Goal: Transaction & Acquisition: Purchase product/service

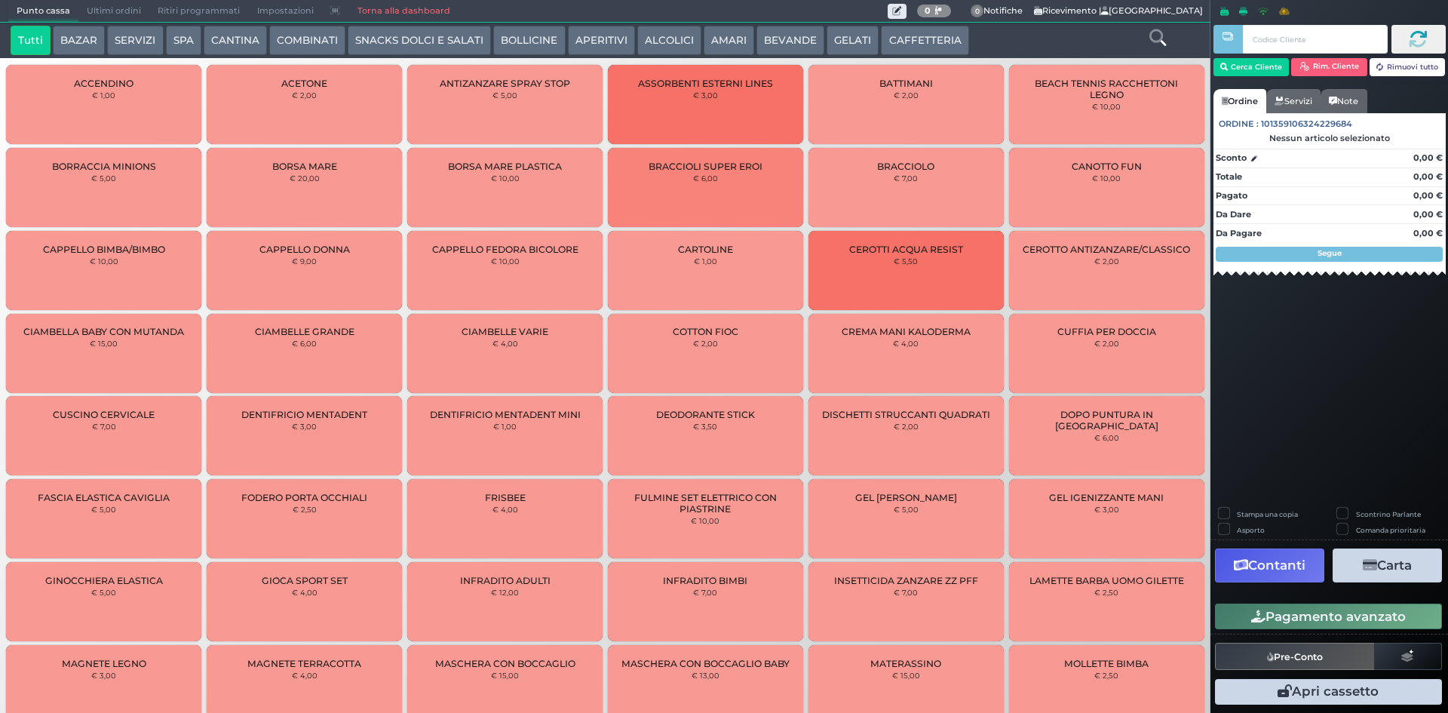
click at [131, 3] on span "Ultimi ordini" at bounding box center [113, 11] width 71 height 21
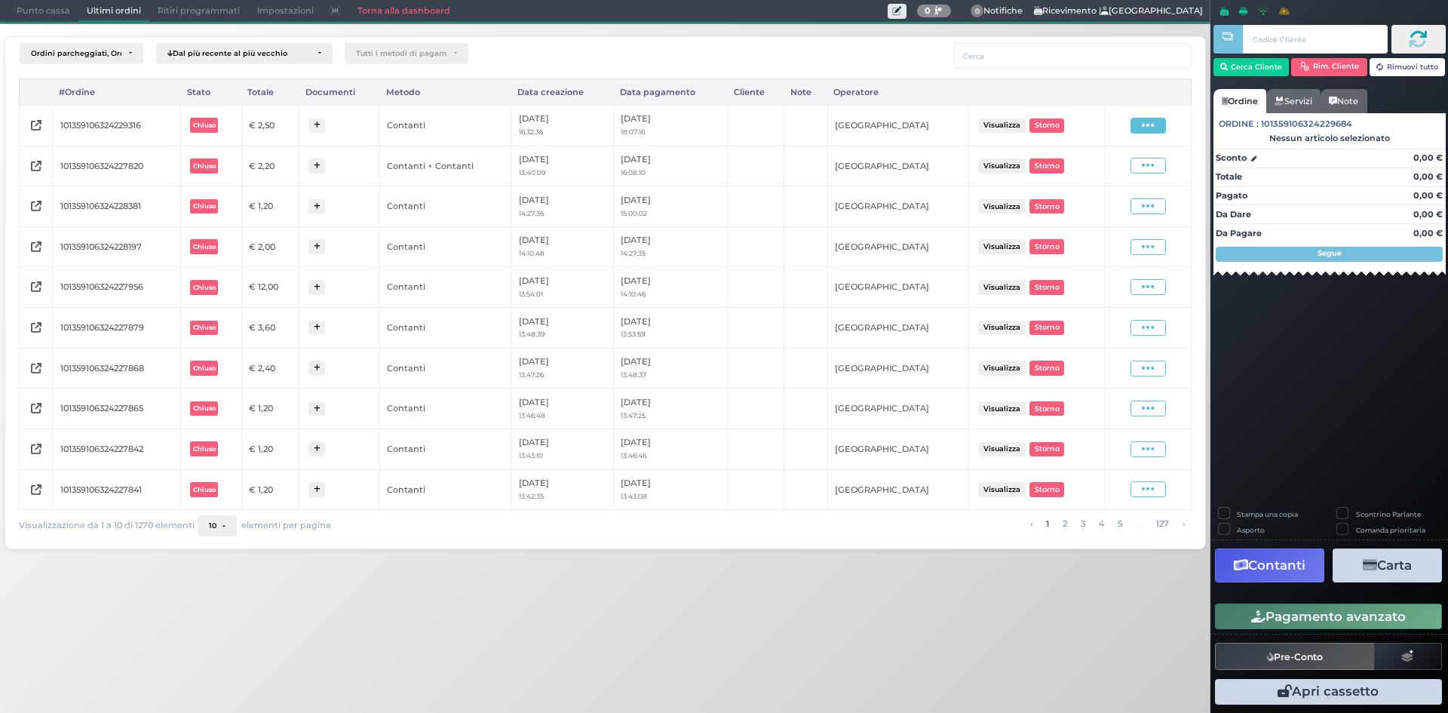
drag, startPoint x: 1161, startPoint y: 121, endPoint x: 1152, endPoint y: 124, distance: 9.1
click at [1159, 121] on span at bounding box center [1147, 126] width 35 height 16
click at [1103, 170] on span "Ristampa Pre-Conto" at bounding box center [1113, 169] width 62 height 26
click at [30, 11] on span "Punto cassa" at bounding box center [43, 11] width 70 height 21
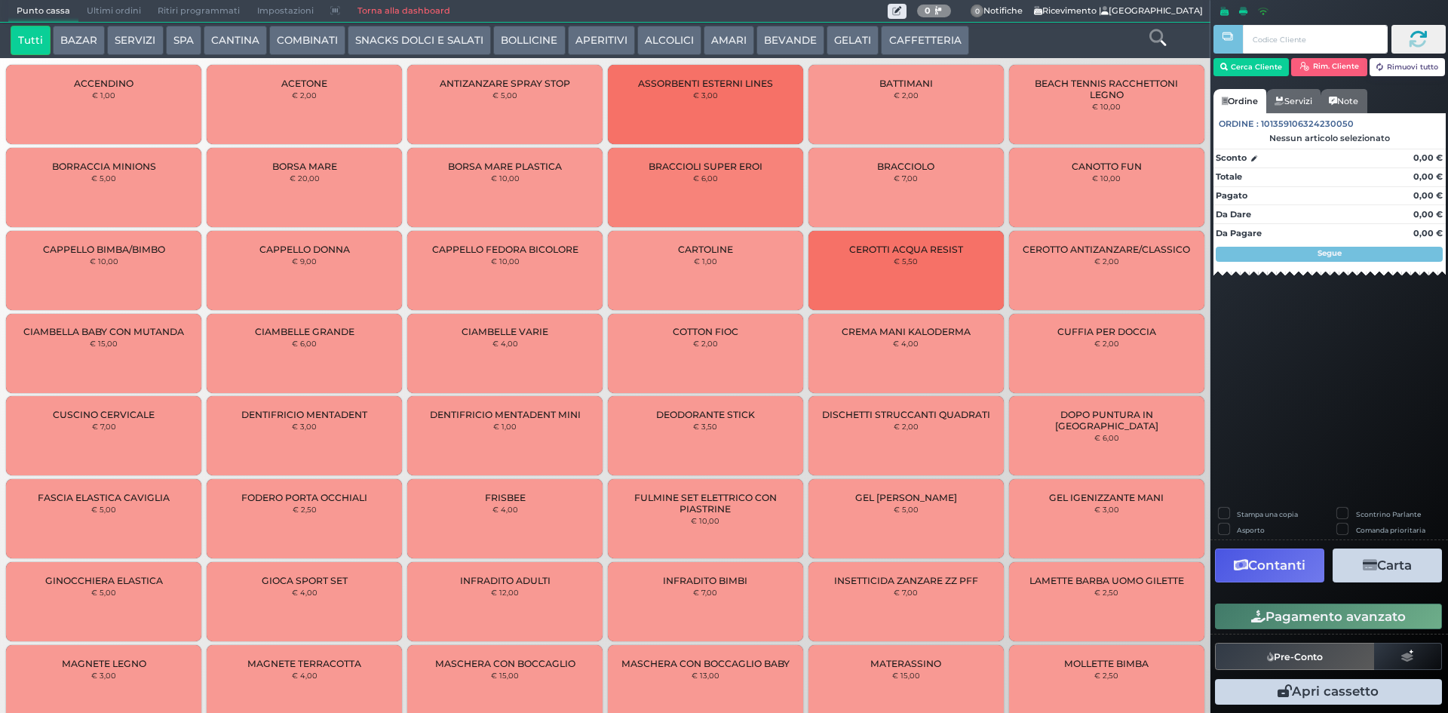
click at [1078, 36] on div "Tutti BAZAR SERVIZI SPA [GEOGRAPHIC_DATA] COMBINATI SNACKS DOLCI E SALATI BOLLI…" at bounding box center [555, 41] width 1105 height 30
click at [903, 34] on button "CAFFETTERIA" at bounding box center [924, 41] width 87 height 30
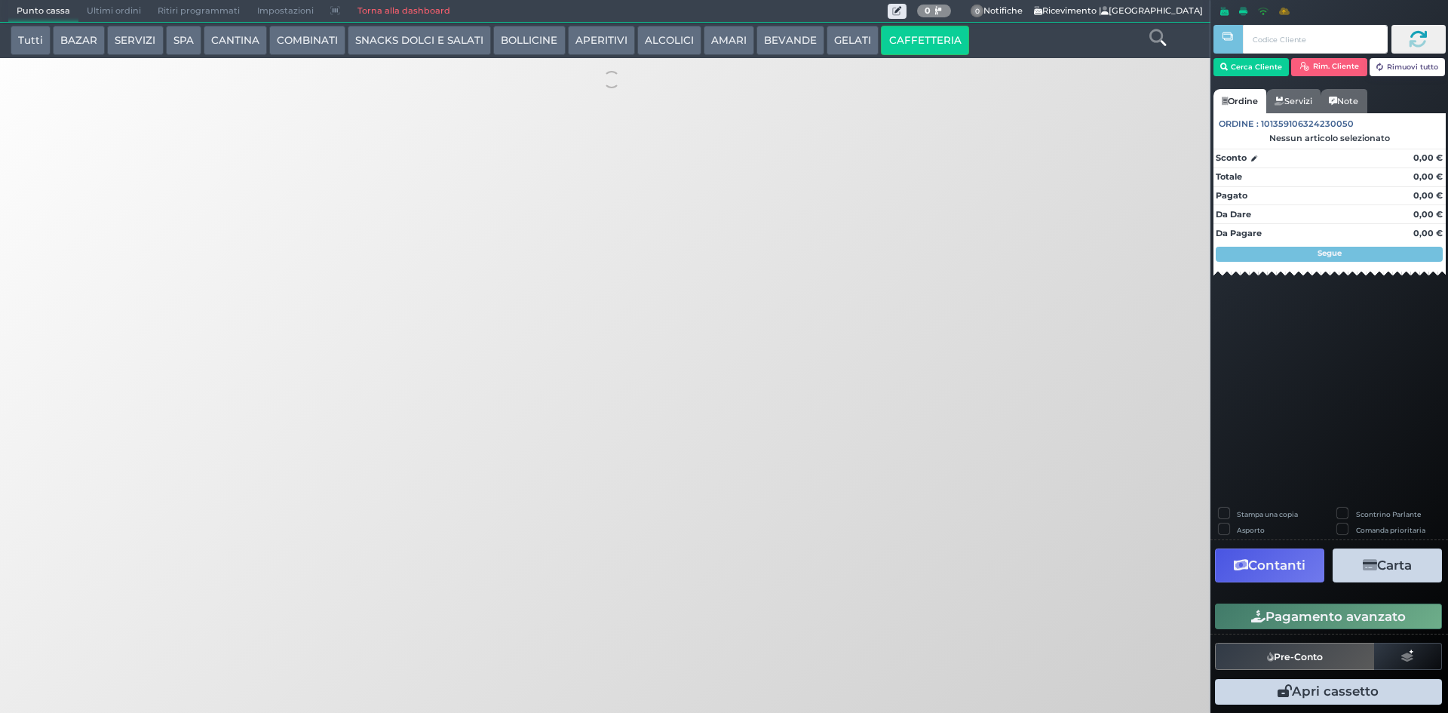
click at [855, 65] on div "Tutti BAZAR SERVIZI SPA CANTINA COMBINATI SNACKS DOLCI E SALATI BOLLICINE APERI…" at bounding box center [605, 51] width 1226 height 101
click at [29, 32] on button "Tutti" at bounding box center [31, 41] width 40 height 30
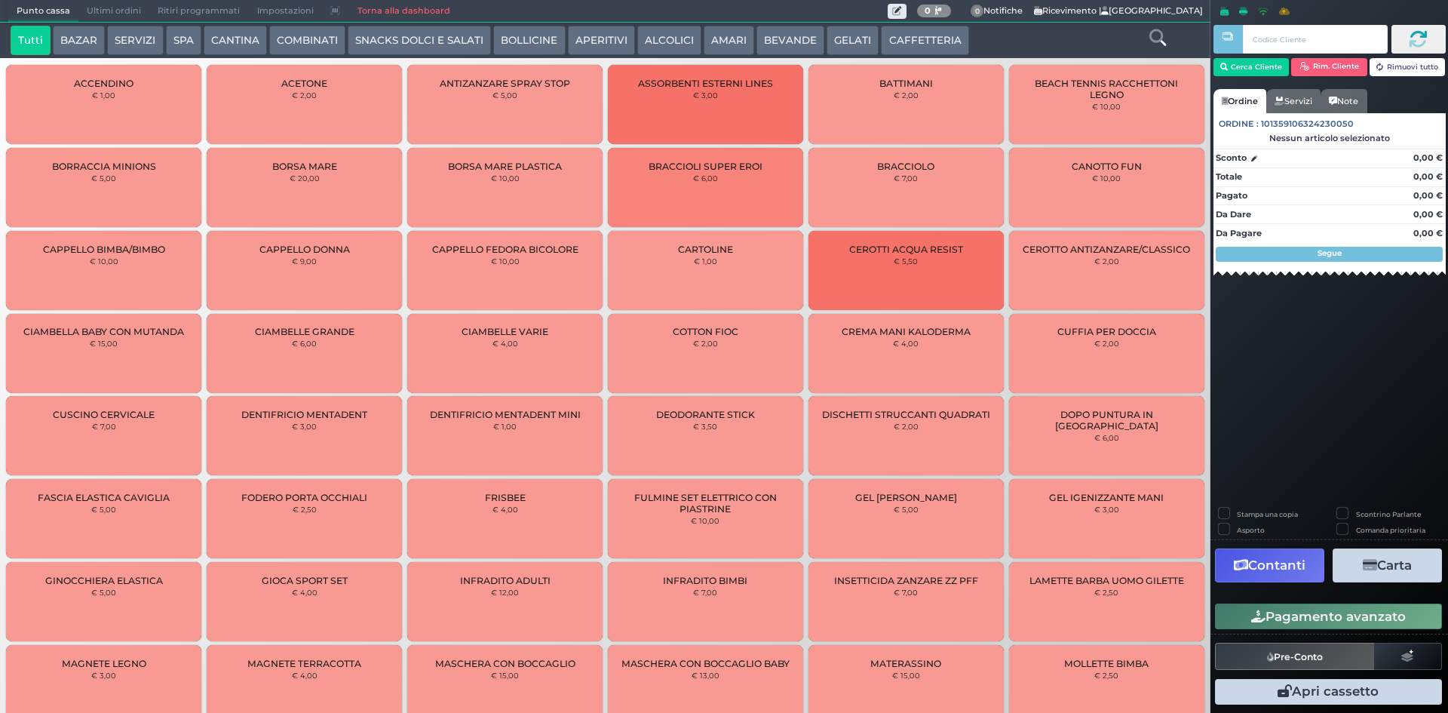
click at [903, 41] on button "CAFFETTERIA" at bounding box center [924, 41] width 87 height 30
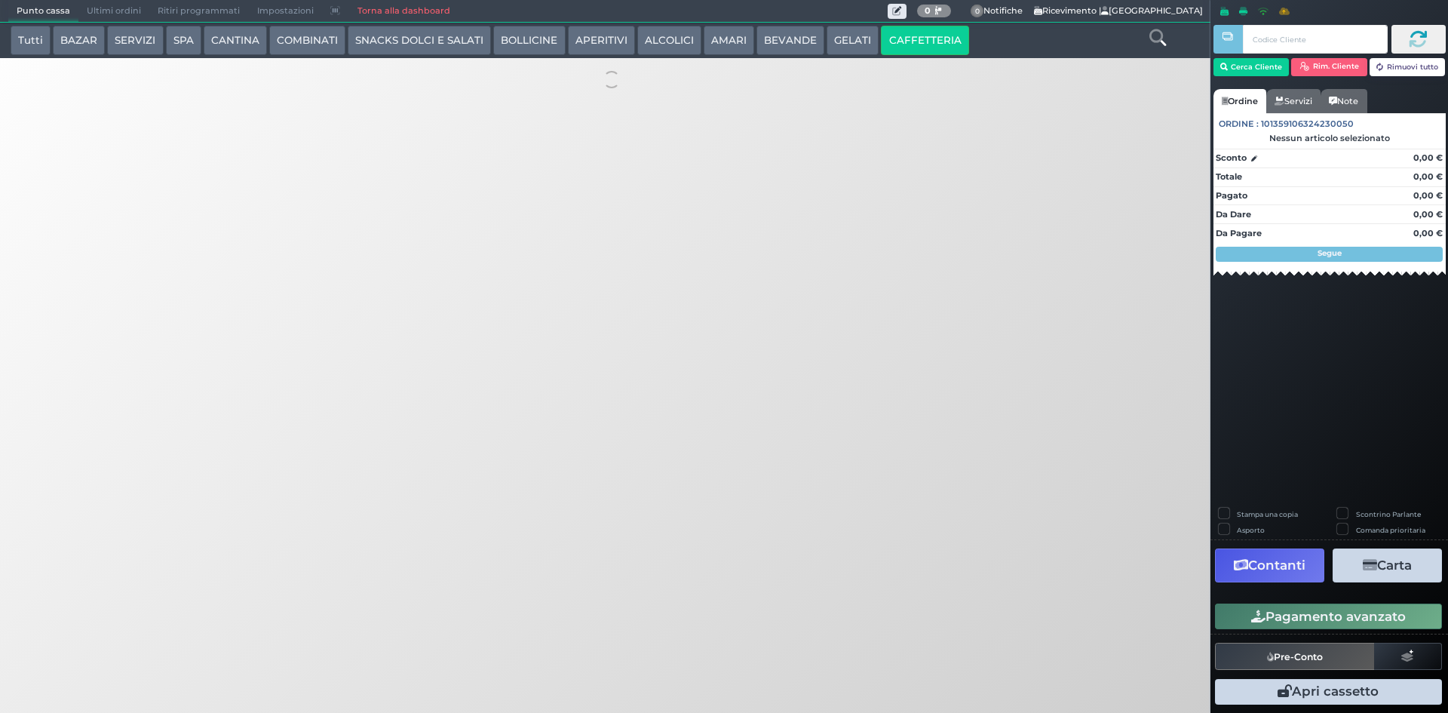
click at [839, 29] on button "GELATI" at bounding box center [853, 41] width 52 height 30
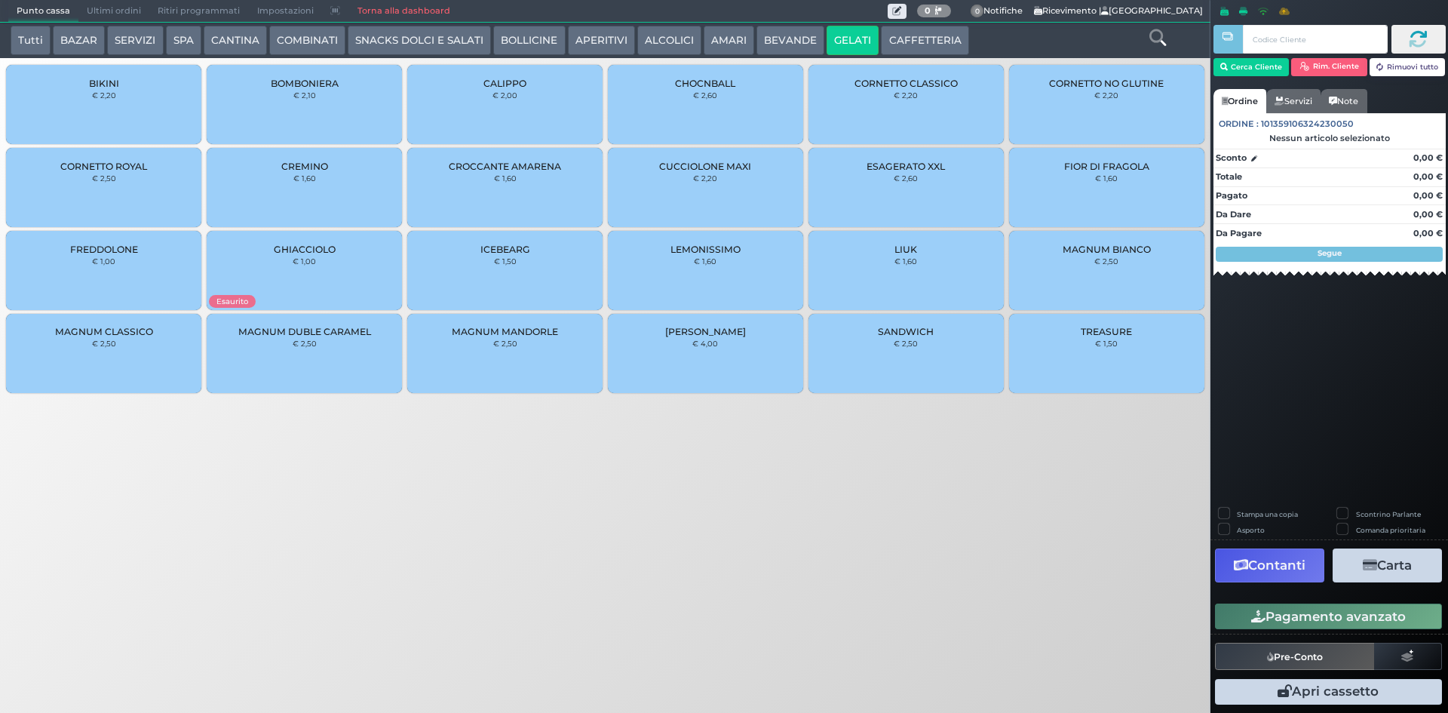
click at [82, 31] on button "BAZAR" at bounding box center [79, 41] width 52 height 30
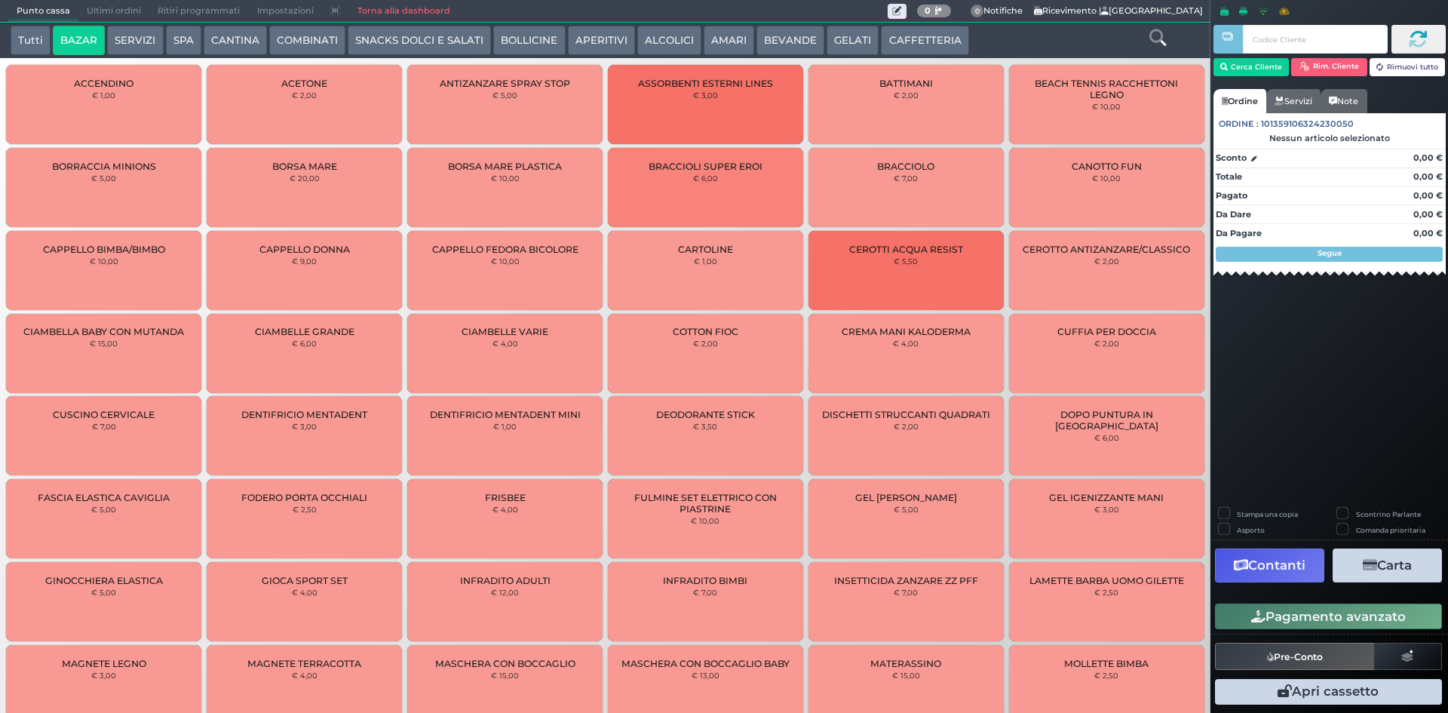
click at [9, 32] on div "Tutti BAZAR SERVIZI SPA CANTINA COMBINATI SNACKS DOLCI E SALATI BOLLICINE APERI…" at bounding box center [555, 41] width 1105 height 30
click at [27, 41] on button "Tutti" at bounding box center [31, 41] width 40 height 30
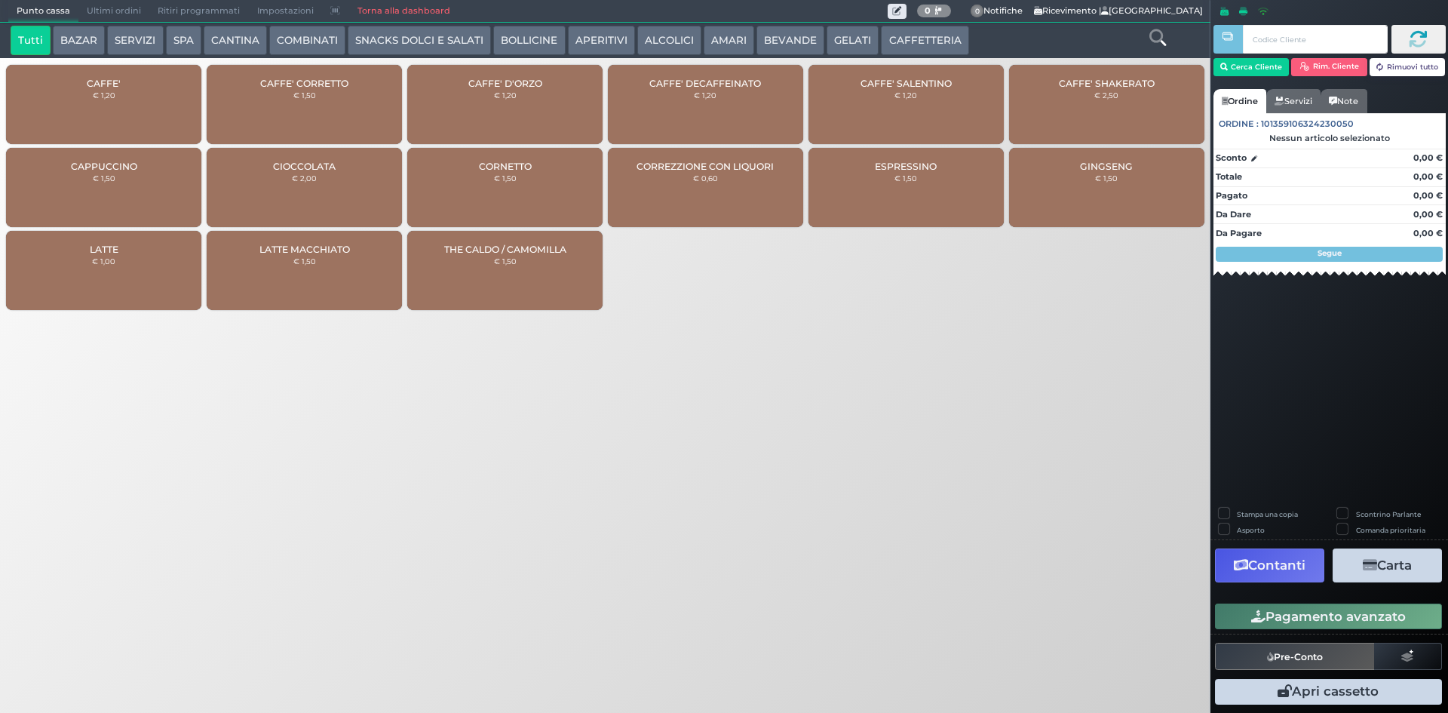
click at [922, 32] on button "CAFFETTERIA" at bounding box center [924, 41] width 87 height 30
